Goal: Information Seeking & Learning: Check status

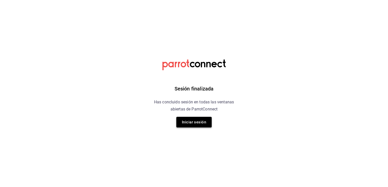
click at [199, 125] on button "Iniciar sesión" at bounding box center [193, 122] width 35 height 11
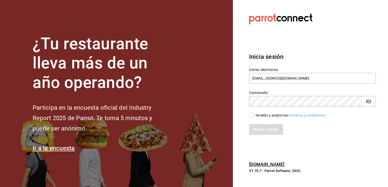
click at [252, 113] on input "He leído y acepto los Términos y condiciones." at bounding box center [251, 115] width 5 height 5
checkbox input "true"
click at [256, 128] on button "Iniciar sesión" at bounding box center [266, 129] width 34 height 11
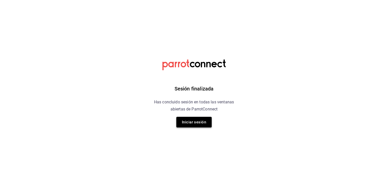
click at [183, 122] on button "Iniciar sesión" at bounding box center [193, 122] width 35 height 11
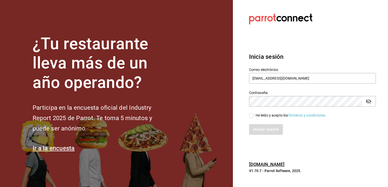
click at [251, 113] on input "He leído y acepto los Términos y condiciones." at bounding box center [251, 115] width 5 height 5
checkbox input "true"
click at [261, 130] on button "Iniciar sesión" at bounding box center [266, 129] width 34 height 11
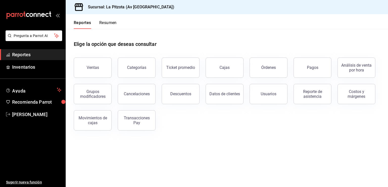
click at [109, 16] on div "Reportes Resumen" at bounding box center [91, 21] width 51 height 15
click at [102, 23] on button "Resumen" at bounding box center [107, 24] width 17 height 9
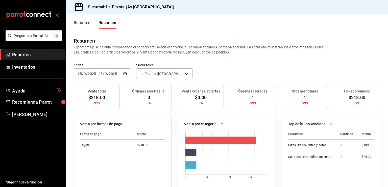
click at [123, 72] on icon "button" at bounding box center [125, 74] width 4 height 4
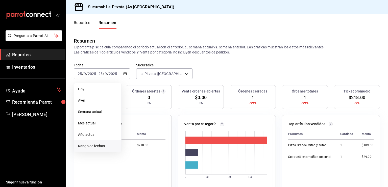
click at [97, 147] on span "Rango de fechas" at bounding box center [97, 145] width 39 height 5
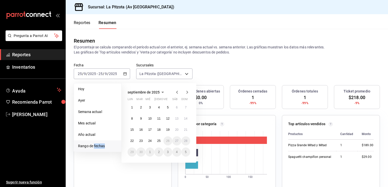
click at [97, 147] on span "Rango de fechas" at bounding box center [97, 145] width 39 height 5
click at [141, 143] on button "23" at bounding box center [141, 140] width 9 height 9
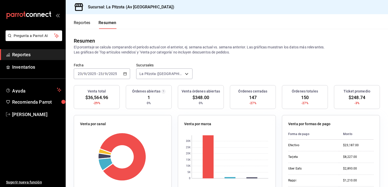
click at [78, 21] on button "Reportes" at bounding box center [82, 24] width 17 height 9
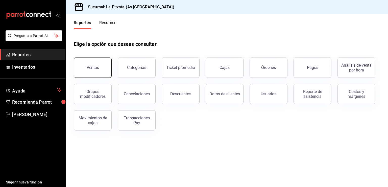
click at [97, 71] on button "Ventas" at bounding box center [93, 67] width 38 height 20
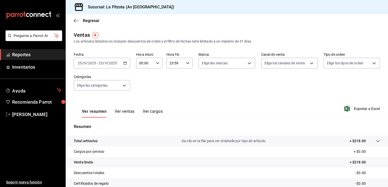
click at [124, 63] on icon "button" at bounding box center [125, 63] width 4 height 4
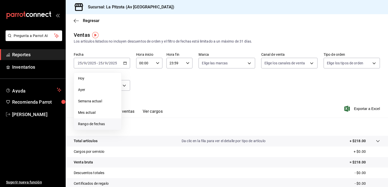
click at [92, 124] on span "Rango de fechas" at bounding box center [97, 123] width 39 height 5
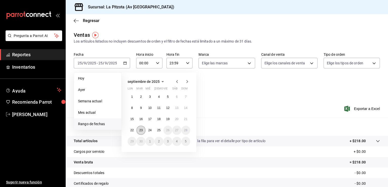
click at [138, 130] on button "23" at bounding box center [141, 129] width 9 height 9
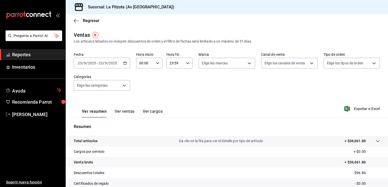
click at [123, 109] on button "Ver ventas" at bounding box center [125, 113] width 20 height 9
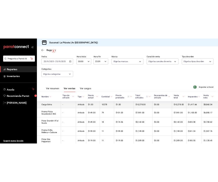
scroll to position [25, 0]
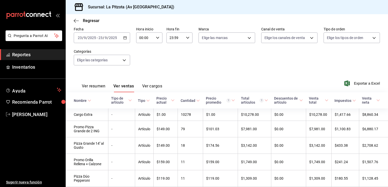
click at [159, 58] on div "Fecha [DATE] [DATE] - [DATE] [DATE] Hora inicio 00:00 Hora inicio Hora fin 23:5…" at bounding box center [227, 49] width 306 height 45
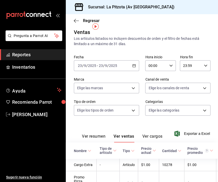
scroll to position [0, 0]
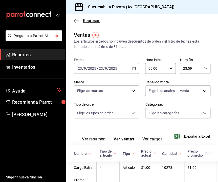
click at [78, 20] on icon "button" at bounding box center [76, 20] width 5 height 5
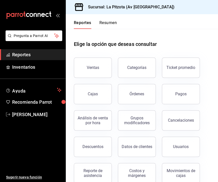
click at [112, 23] on button "Resumen" at bounding box center [107, 24] width 17 height 9
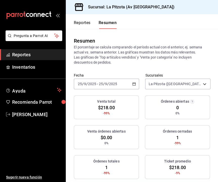
click at [101, 84] on input "25" at bounding box center [100, 84] width 5 height 4
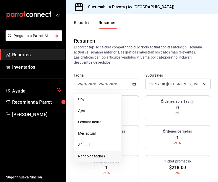
click at [99, 153] on li "Rango de fechas" at bounding box center [97, 155] width 47 height 11
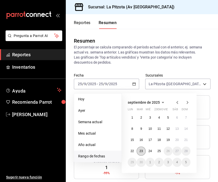
click at [141, 150] on abbr "23" at bounding box center [140, 151] width 3 height 4
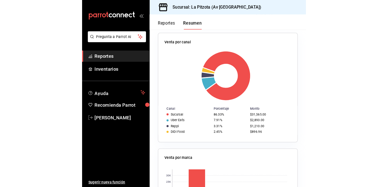
scroll to position [152, 0]
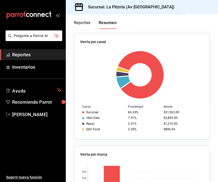
click at [172, 56] on rect at bounding box center [140, 75] width 120 height 48
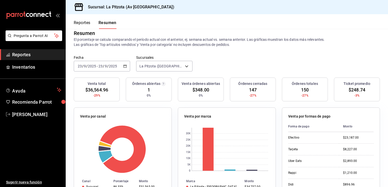
scroll to position [0, 0]
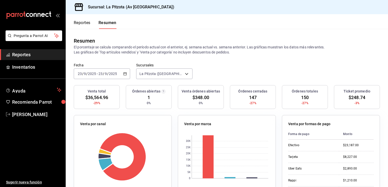
click at [126, 74] on div "[DATE] [DATE] - [DATE] [DATE]" at bounding box center [102, 73] width 56 height 11
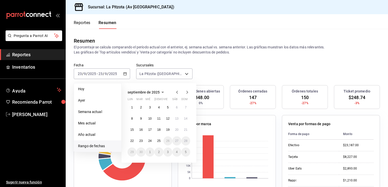
click at [100, 146] on span "Rango de fechas" at bounding box center [97, 145] width 39 height 5
click at [148, 139] on button "24" at bounding box center [150, 140] width 9 height 9
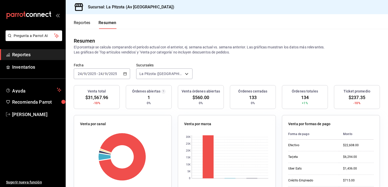
click at [81, 24] on button "Reportes" at bounding box center [82, 24] width 17 height 9
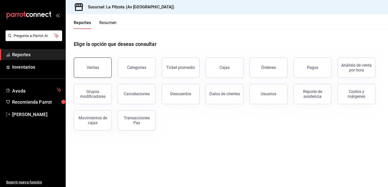
click at [105, 74] on button "Ventas" at bounding box center [93, 67] width 38 height 20
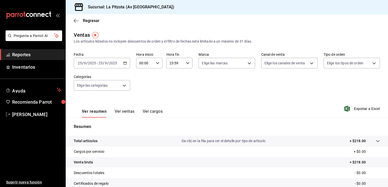
click at [124, 113] on button "Ver ventas" at bounding box center [125, 113] width 20 height 9
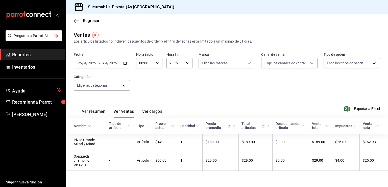
click at [124, 62] on \(Stroke\) "button" at bounding box center [125, 63] width 3 height 3
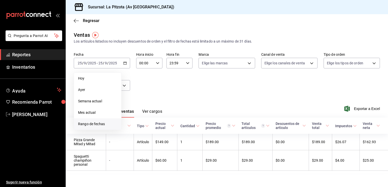
click at [102, 124] on span "Rango de fechas" at bounding box center [97, 123] width 39 height 5
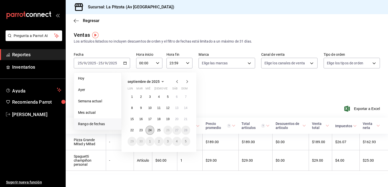
click at [147, 130] on button "24" at bounding box center [150, 129] width 9 height 9
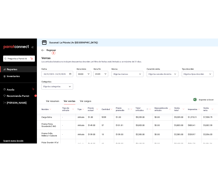
scroll to position [25, 0]
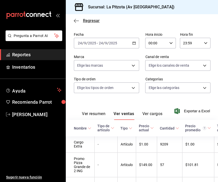
click at [77, 19] on icon "button" at bounding box center [76, 20] width 5 height 5
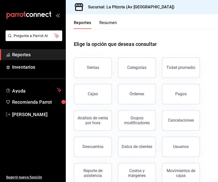
click at [108, 24] on button "Resumen" at bounding box center [107, 24] width 17 height 9
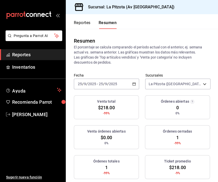
click at [128, 85] on div "[DATE] [DATE] - [DATE] [DATE]" at bounding box center [106, 83] width 65 height 11
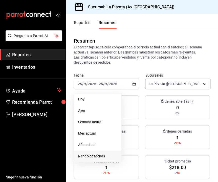
click at [99, 156] on span "Rango de fechas" at bounding box center [97, 155] width 39 height 5
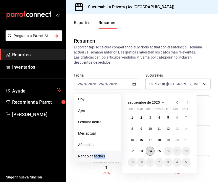
click at [151, 152] on button "24" at bounding box center [150, 150] width 9 height 9
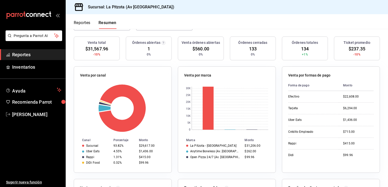
scroll to position [25, 0]
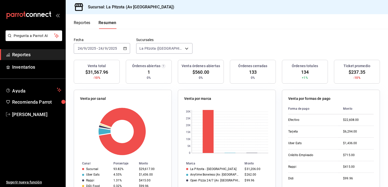
click at [126, 51] on div "[DATE] [DATE] - [DATE] [DATE]" at bounding box center [102, 48] width 56 height 11
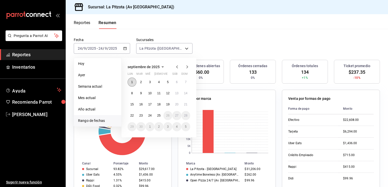
click at [132, 82] on abbr "1" at bounding box center [132, 82] width 2 height 4
click at [149, 116] on abbr "24" at bounding box center [149, 116] width 3 height 4
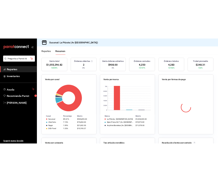
scroll to position [76, 0]
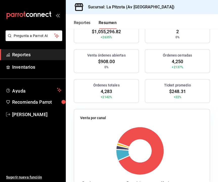
click at [176, 135] on rect at bounding box center [140, 150] width 120 height 48
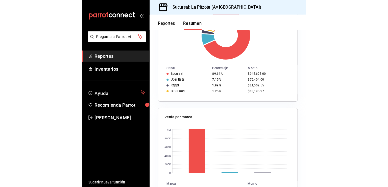
scroll to position [202, 0]
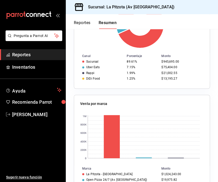
click at [166, 51] on div "Canal Porcentaje Monto Sucursal 89.61% $945,695.00 Uber Eats 7.15% $75,404.00 R…" at bounding box center [142, 64] width 136 height 33
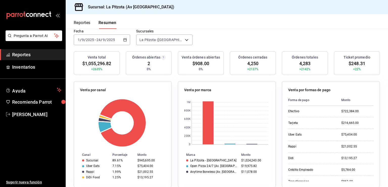
scroll to position [0, 0]
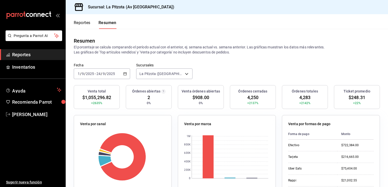
click at [81, 21] on button "Reportes" at bounding box center [82, 24] width 17 height 9
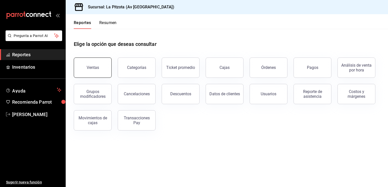
click at [99, 64] on button "Ventas" at bounding box center [93, 67] width 38 height 20
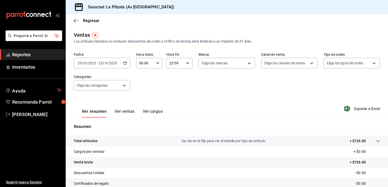
click at [125, 62] on \(Stroke\) "button" at bounding box center [125, 62] width 3 height 0
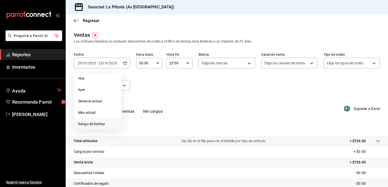
click at [89, 125] on span "Rango de fechas" at bounding box center [97, 123] width 39 height 5
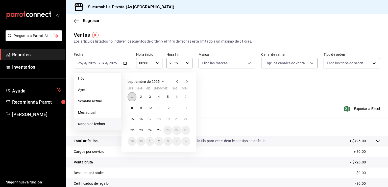
click at [135, 96] on button "1" at bounding box center [132, 96] width 9 height 9
click at [150, 131] on abbr "24" at bounding box center [149, 130] width 3 height 4
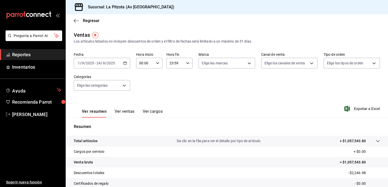
click at [125, 110] on button "Ver ventas" at bounding box center [125, 113] width 20 height 9
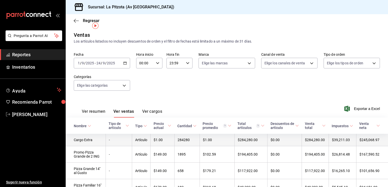
scroll to position [25, 0]
